Goal: Information Seeking & Learning: Check status

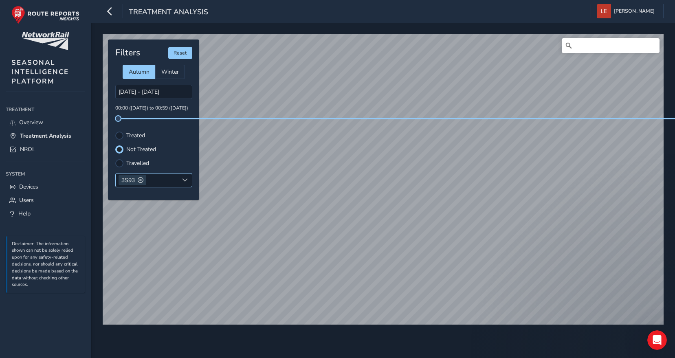
click at [137, 175] on div "3S93" at bounding box center [133, 180] width 28 height 11
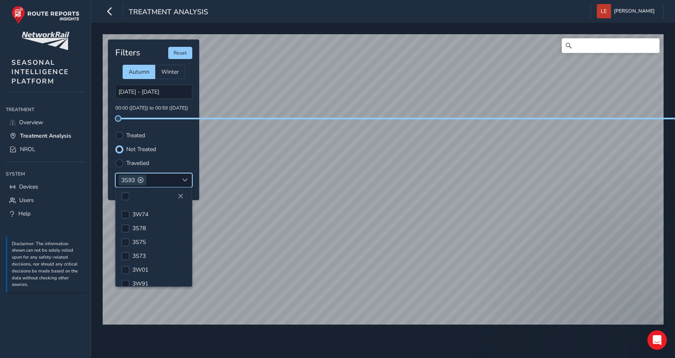
scroll to position [60, 0]
click at [117, 132] on div at bounding box center [119, 136] width 8 height 8
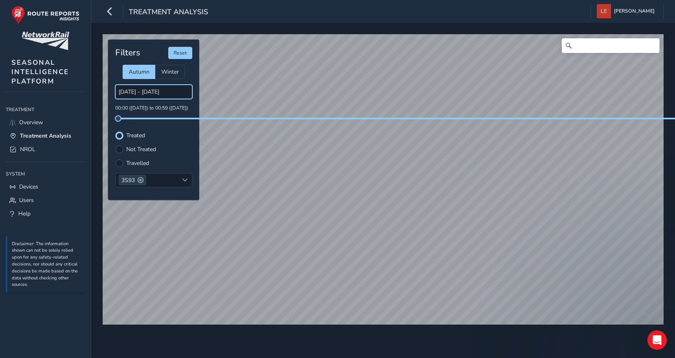
click at [157, 88] on input "[DATE] - [DATE]" at bounding box center [153, 92] width 77 height 14
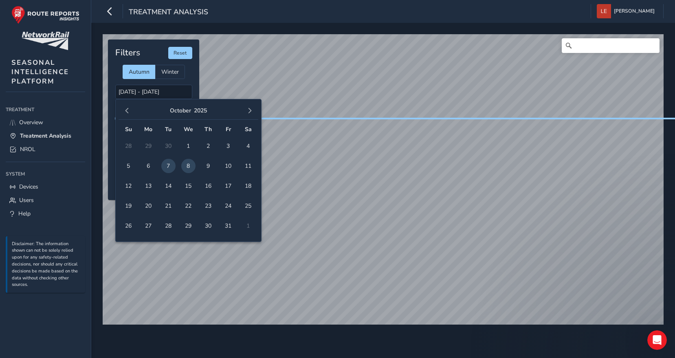
click at [188, 161] on span "8" at bounding box center [188, 166] width 14 height 14
click at [211, 162] on span "9" at bounding box center [208, 166] width 14 height 14
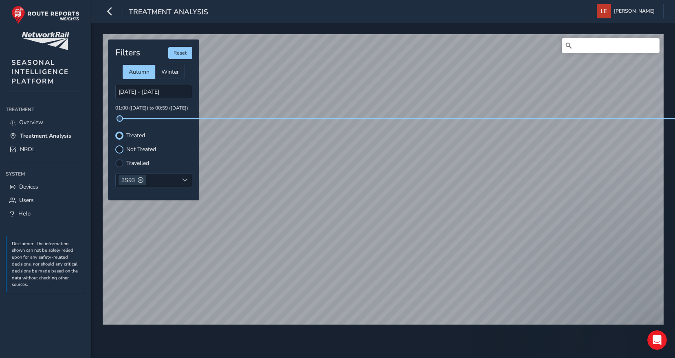
click at [119, 145] on div at bounding box center [119, 149] width 8 height 8
click at [121, 159] on div at bounding box center [119, 163] width 8 height 8
click at [120, 132] on div at bounding box center [119, 136] width 8 height 8
click at [141, 177] on span at bounding box center [141, 180] width 6 height 6
click at [158, 85] on input "[DATE] - [DATE]" at bounding box center [153, 92] width 77 height 14
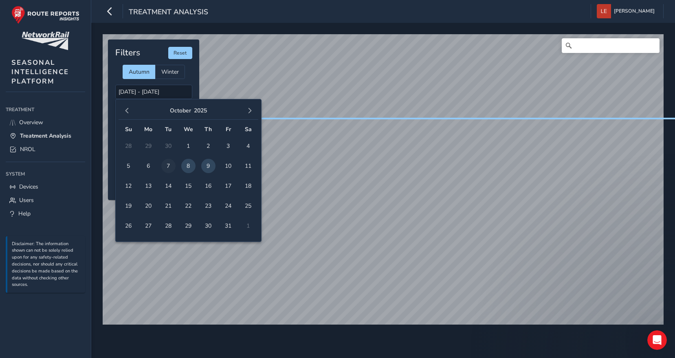
click at [174, 160] on span "7" at bounding box center [168, 166] width 14 height 14
click at [184, 159] on span "8" at bounding box center [188, 166] width 14 height 14
type input "[DATE] - [DATE]"
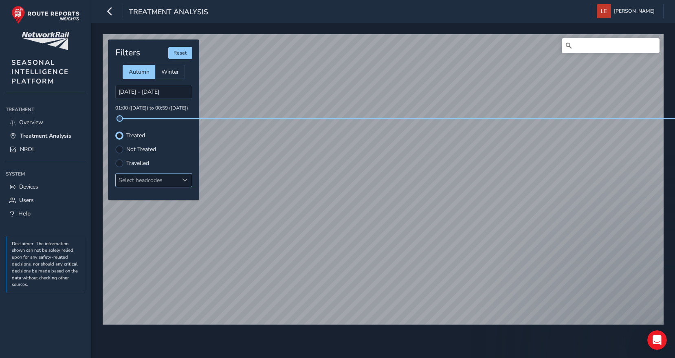
click at [126, 147] on label "Not Treated" at bounding box center [141, 150] width 30 height 6
click at [119, 149] on input "Not Treated" at bounding box center [119, 149] width 0 height 0
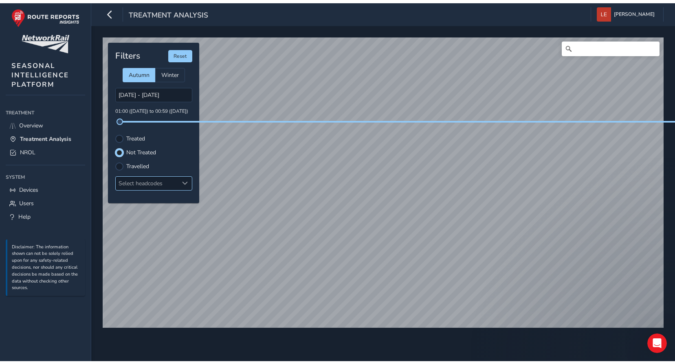
scroll to position [4, 5]
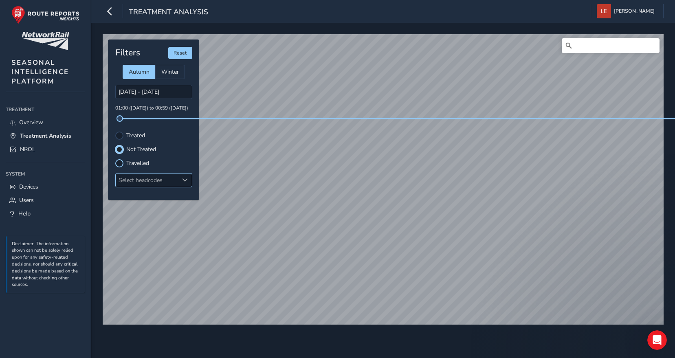
click at [122, 159] on div at bounding box center [119, 163] width 8 height 8
click at [119, 146] on div at bounding box center [119, 149] width 8 height 8
click at [120, 132] on div at bounding box center [119, 136] width 8 height 8
click at [120, 145] on div at bounding box center [119, 149] width 8 height 8
click at [118, 132] on div at bounding box center [119, 136] width 8 height 8
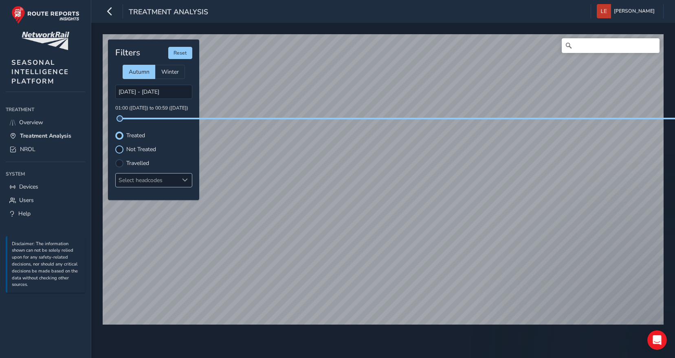
click at [123, 145] on div at bounding box center [119, 149] width 8 height 8
click at [120, 132] on div at bounding box center [119, 136] width 8 height 8
click at [120, 159] on div at bounding box center [119, 163] width 8 height 8
click at [121, 145] on div at bounding box center [119, 149] width 8 height 8
click at [117, 132] on div at bounding box center [119, 136] width 8 height 8
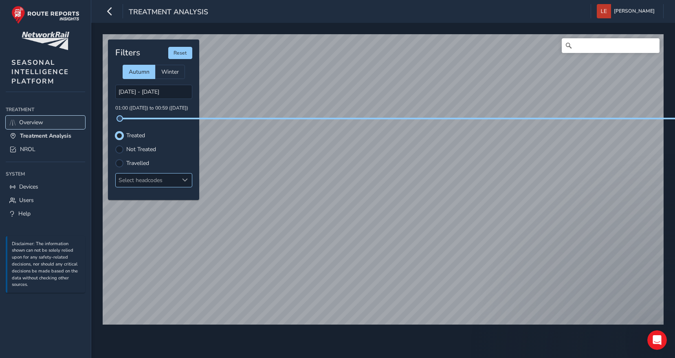
click at [35, 121] on span "Overview" at bounding box center [31, 123] width 24 height 8
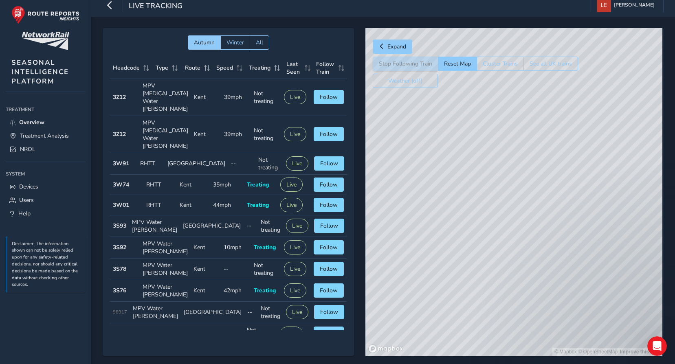
drag, startPoint x: 535, startPoint y: 226, endPoint x: 556, endPoint y: 220, distance: 21.7
click at [560, 219] on div "© Mapbox © OpenStreetMap Improve this map" at bounding box center [514, 192] width 297 height 328
drag, startPoint x: 506, startPoint y: 199, endPoint x: 506, endPoint y: 211, distance: 11.8
click at [506, 205] on div "© Mapbox © OpenStreetMap Improve this map" at bounding box center [514, 192] width 297 height 328
drag, startPoint x: 527, startPoint y: 235, endPoint x: 461, endPoint y: 189, distance: 80.8
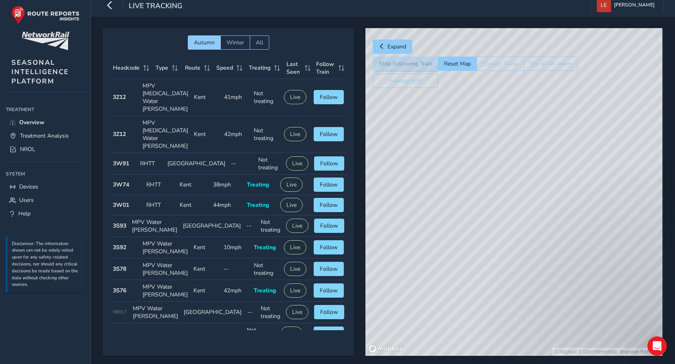
click at [461, 189] on div "© Mapbox © OpenStreetMap Improve this map" at bounding box center [514, 192] width 297 height 328
drag, startPoint x: 480, startPoint y: 233, endPoint x: 498, endPoint y: 236, distance: 19.0
click at [498, 236] on div "© Mapbox © OpenStreetMap Improve this map" at bounding box center [514, 192] width 297 height 328
click at [559, 214] on div "© Mapbox © OpenStreetMap Improve this map" at bounding box center [514, 192] width 297 height 328
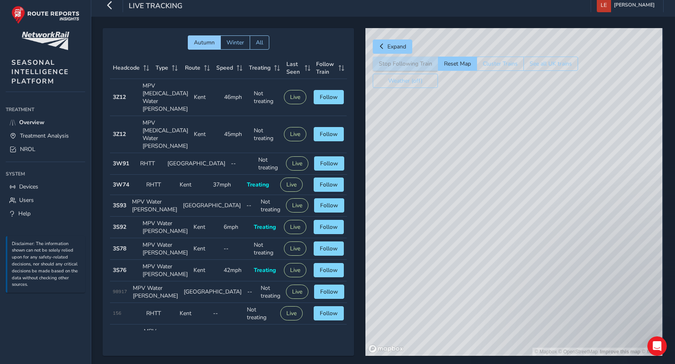
drag, startPoint x: 529, startPoint y: 196, endPoint x: 405, endPoint y: 267, distance: 143.3
click at [403, 269] on div "© Mapbox © OpenStreetMap Improve this map © Maxar" at bounding box center [514, 192] width 297 height 328
drag, startPoint x: 590, startPoint y: 305, endPoint x: 581, endPoint y: 313, distance: 11.8
click at [581, 313] on div "© Mapbox © OpenStreetMap Improve this map © Maxar" at bounding box center [514, 192] width 297 height 328
click at [472, 201] on div "© Mapbox © OpenStreetMap Improve this map" at bounding box center [514, 192] width 297 height 328
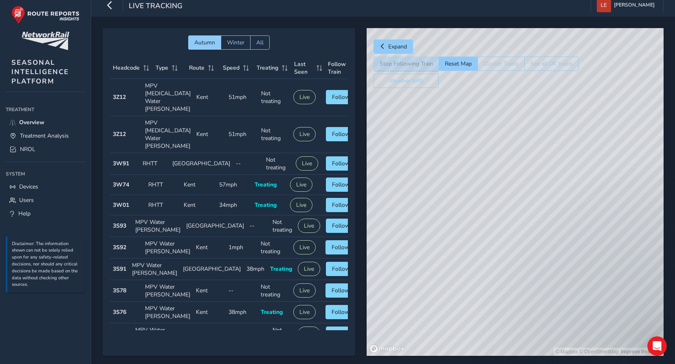
drag, startPoint x: 446, startPoint y: 183, endPoint x: 459, endPoint y: 206, distance: 26.8
click at [459, 205] on div "© Mapbox © OpenStreetMap Improve this map" at bounding box center [515, 192] width 297 height 328
click at [578, 183] on div "© Mapbox © OpenStreetMap Improve this map" at bounding box center [515, 192] width 297 height 328
click at [499, 76] on div "Expand Stop Following Train Reset Map Cluster Trains See all UK trains Weather …" at bounding box center [515, 192] width 297 height 328
drag, startPoint x: 612, startPoint y: 238, endPoint x: 502, endPoint y: 155, distance: 137.2
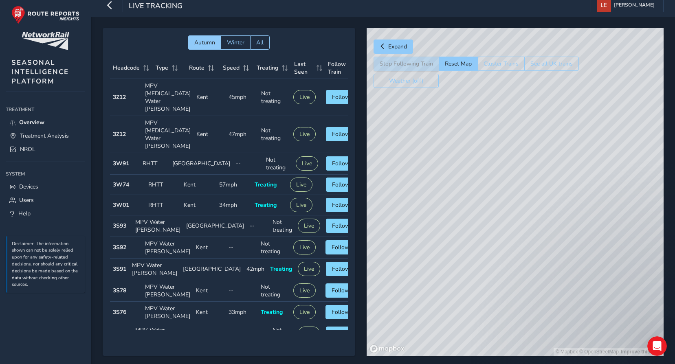
click at [639, 251] on div "© Mapbox © OpenStreetMap Improve this map" at bounding box center [515, 192] width 297 height 328
click at [631, 226] on div "© Mapbox © OpenStreetMap Improve this map" at bounding box center [515, 192] width 297 height 328
drag, startPoint x: 512, startPoint y: 167, endPoint x: 622, endPoint y: 271, distance: 151.1
click at [640, 281] on div "© Mapbox © OpenStreetMap Improve this map" at bounding box center [515, 192] width 297 height 328
click at [547, 227] on div "© Mapbox © OpenStreetMap Improve this map" at bounding box center [515, 192] width 297 height 328
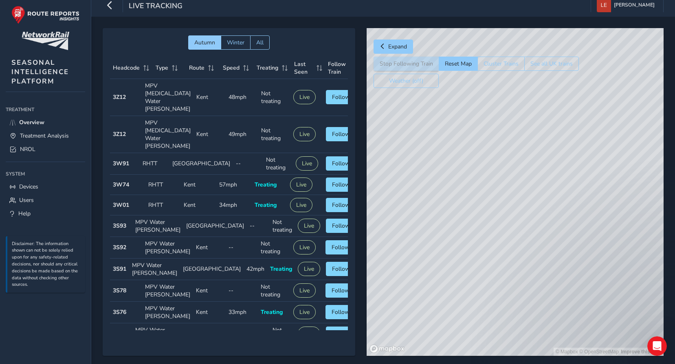
drag, startPoint x: 470, startPoint y: 169, endPoint x: 541, endPoint y: 218, distance: 85.9
click at [543, 218] on div "© Mapbox © OpenStreetMap Improve this map" at bounding box center [515, 192] width 297 height 328
drag, startPoint x: 485, startPoint y: 194, endPoint x: 518, endPoint y: 266, distance: 79.3
click at [517, 266] on div "© Mapbox © OpenStreetMap Improve this map" at bounding box center [515, 192] width 297 height 328
drag, startPoint x: 581, startPoint y: 209, endPoint x: 393, endPoint y: 244, distance: 191.0
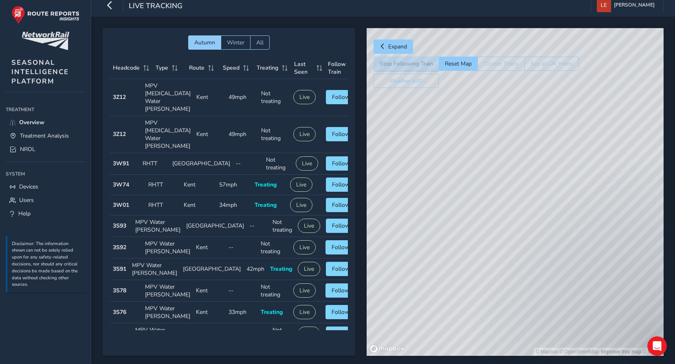
click at [346, 262] on div "Autumn Winter All Headcode Type Route Speed Treating Last Seen Follow Train Hea…" at bounding box center [383, 197] width 561 height 339
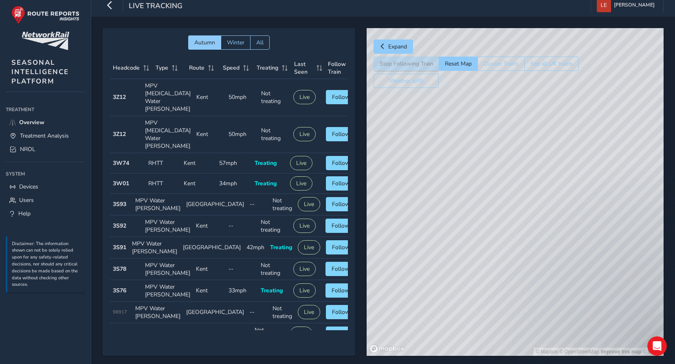
drag, startPoint x: 578, startPoint y: 238, endPoint x: 434, endPoint y: 241, distance: 143.5
click at [433, 249] on div "© Mapbox © OpenStreetMap Improve this map © Maxar" at bounding box center [515, 192] width 297 height 328
drag, startPoint x: 508, startPoint y: 277, endPoint x: 566, endPoint y: 258, distance: 61.1
click at [568, 260] on div "© Mapbox © OpenStreetMap Improve this map © Maxar" at bounding box center [515, 192] width 297 height 328
drag, startPoint x: 510, startPoint y: 187, endPoint x: 517, endPoint y: 253, distance: 66.0
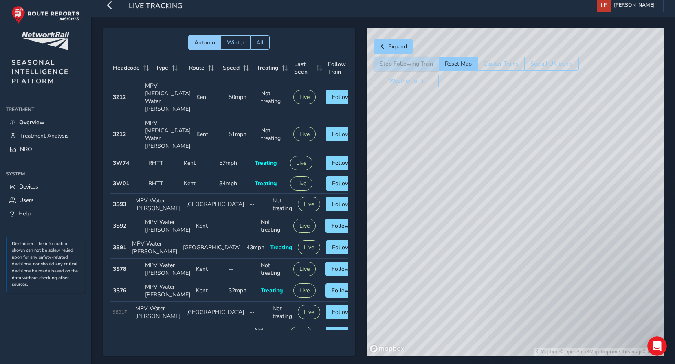
click at [632, 352] on div "© Mapbox © OpenStreetMap Improve this map © Maxar" at bounding box center [515, 192] width 297 height 328
drag, startPoint x: 532, startPoint y: 198, endPoint x: 659, endPoint y: 214, distance: 128.5
click at [662, 215] on div "© Mapbox © OpenStreetMap Improve this map" at bounding box center [515, 192] width 297 height 328
click at [667, 215] on div "Autumn Winter All Headcode Type Route Speed Treating Last Seen Follow Train Hea…" at bounding box center [383, 198] width 584 height 362
drag, startPoint x: 548, startPoint y: 240, endPoint x: 629, endPoint y: 261, distance: 82.9
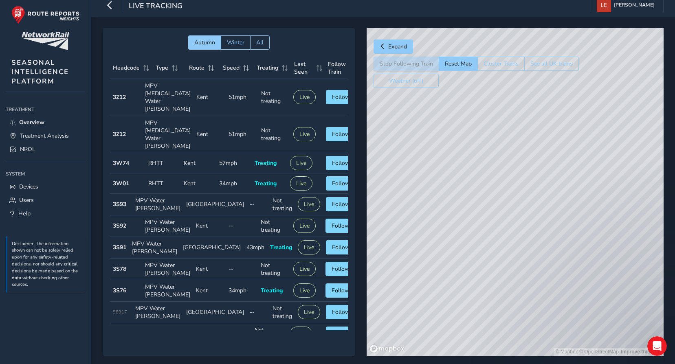
click at [627, 263] on div "© Mapbox © OpenStreetMap Improve this map" at bounding box center [515, 192] width 297 height 328
click at [665, 248] on div "Autumn Winter All Headcode Type Route Speed Treating Last Seen Follow Train Hea…" at bounding box center [383, 198] width 584 height 362
click at [650, 236] on div "© Mapbox © OpenStreetMap Improve this map" at bounding box center [515, 192] width 297 height 328
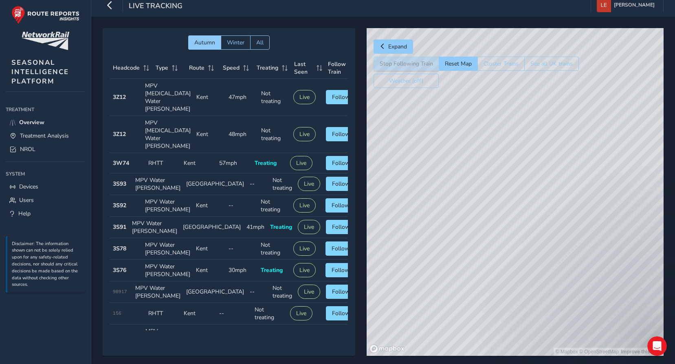
drag, startPoint x: 539, startPoint y: 270, endPoint x: 566, endPoint y: 266, distance: 26.7
click at [582, 275] on div "© Mapbox © OpenStreetMap Improve this map" at bounding box center [515, 192] width 297 height 328
drag, startPoint x: 447, startPoint y: 222, endPoint x: 482, endPoint y: 225, distance: 34.3
click at [533, 226] on div "© Mapbox © OpenStreetMap Improve this map" at bounding box center [515, 192] width 297 height 328
click at [469, 198] on div "© Mapbox © OpenStreetMap Improve this map" at bounding box center [515, 192] width 297 height 328
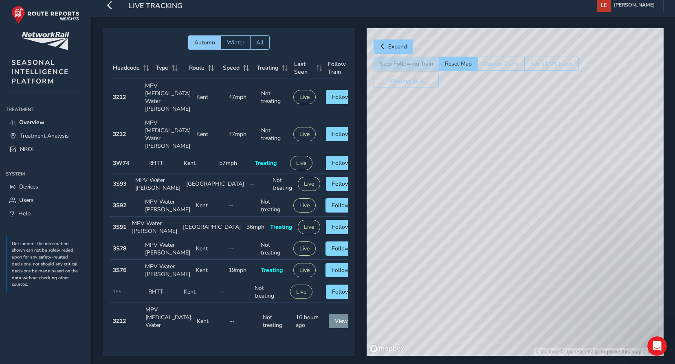
drag, startPoint x: 469, startPoint y: 174, endPoint x: 442, endPoint y: 294, distance: 123.2
click at [442, 297] on div "© Mapbox © OpenStreetMap Improve this map © Maxar" at bounding box center [515, 192] width 297 height 328
drag, startPoint x: 559, startPoint y: 149, endPoint x: 473, endPoint y: 332, distance: 202.0
click at [473, 332] on div "© Mapbox © OpenStreetMap Improve this map © Maxar" at bounding box center [515, 192] width 297 height 328
drag, startPoint x: 487, startPoint y: 300, endPoint x: 487, endPoint y: 271, distance: 28.9
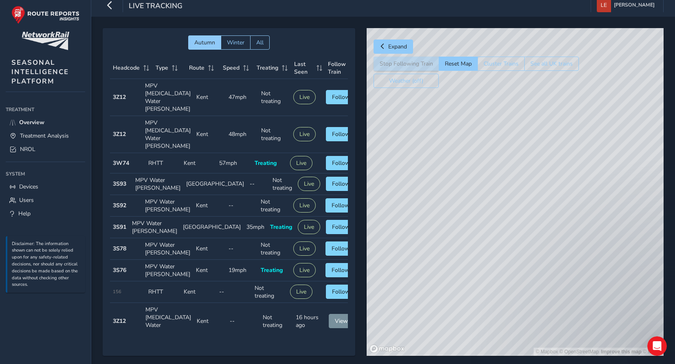
click at [480, 306] on div "© Mapbox © OpenStreetMap Improve this map © Maxar" at bounding box center [515, 192] width 297 height 328
drag, startPoint x: 517, startPoint y: 127, endPoint x: 446, endPoint y: 304, distance: 190.8
click at [453, 297] on div "© Mapbox © OpenStreetMap Improve this map © Maxar" at bounding box center [515, 192] width 297 height 328
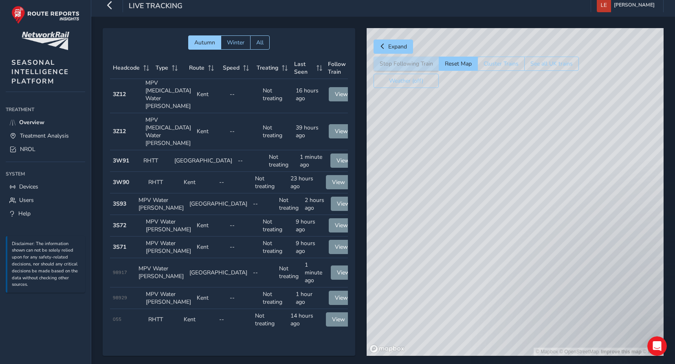
scroll to position [351, 0]
click at [119, 157] on strong "3W91" at bounding box center [121, 161] width 16 height 8
click at [337, 157] on span "View" at bounding box center [343, 161] width 13 height 8
click at [332, 178] on span "View" at bounding box center [338, 182] width 13 height 8
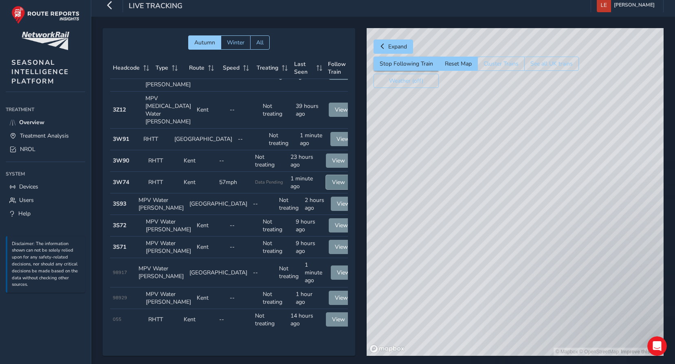
scroll to position [352, 0]
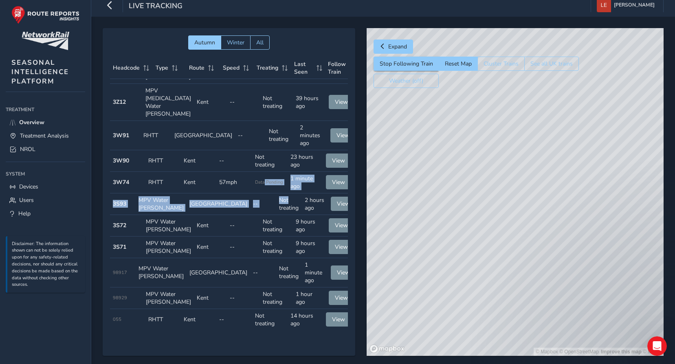
drag, startPoint x: 275, startPoint y: 138, endPoint x: 265, endPoint y: 165, distance: 29.1
click at [265, 165] on tbody "Headcode 3Z12 Type MPV [MEDICAL_DATA] Water [PERSON_NAME] Route [GEOGRAPHIC_DAT…" at bounding box center [234, 40] width 249 height 582
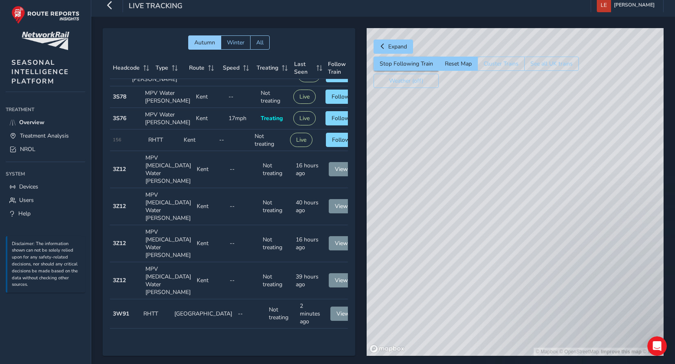
scroll to position [148, 0]
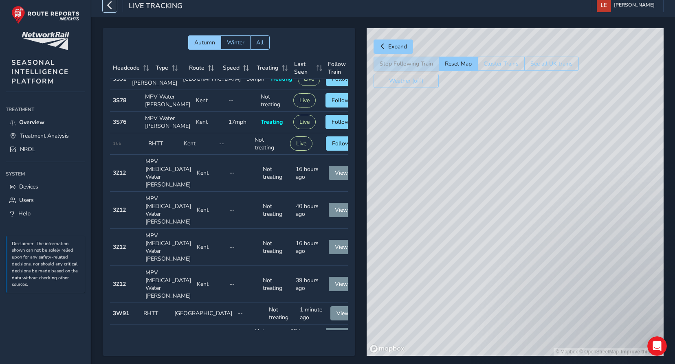
click at [113, 6] on icon "button" at bounding box center [110, 5] width 9 height 14
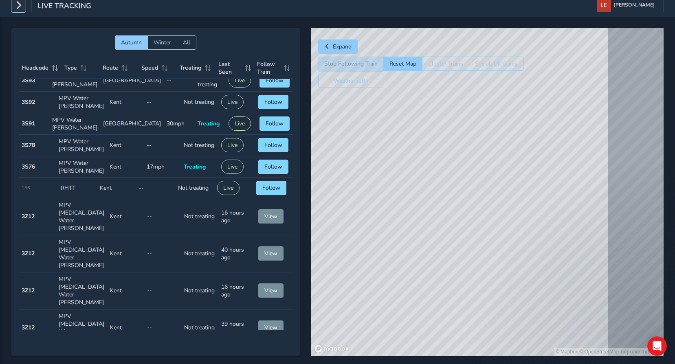
scroll to position [124, 0]
